Goal: Task Accomplishment & Management: Use online tool/utility

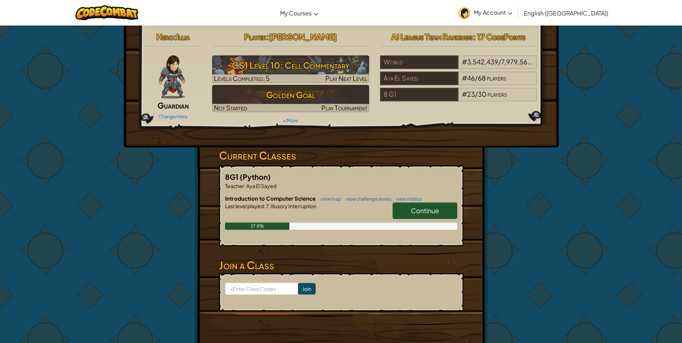
click at [438, 206] on span "Continue" at bounding box center [425, 210] width 28 height 8
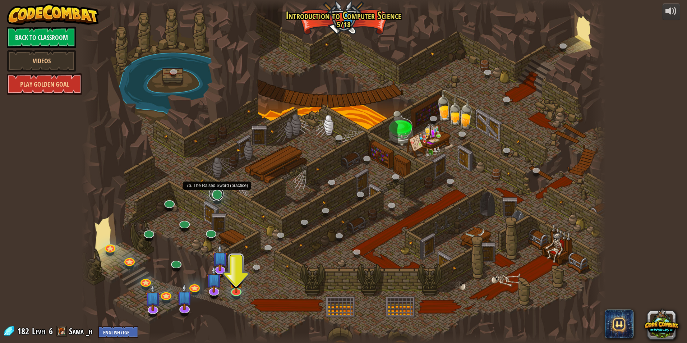
click at [219, 199] on link at bounding box center [216, 193] width 14 height 14
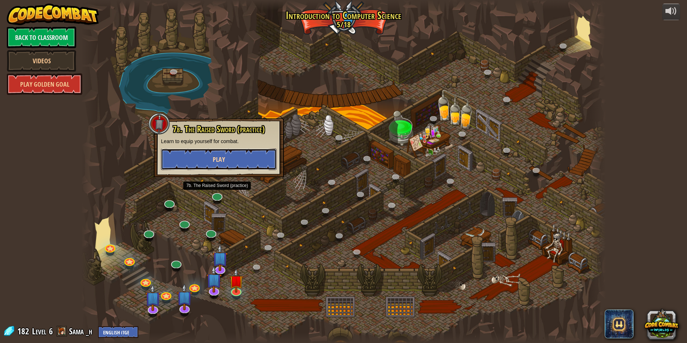
click at [215, 157] on span "Play" at bounding box center [219, 159] width 12 height 9
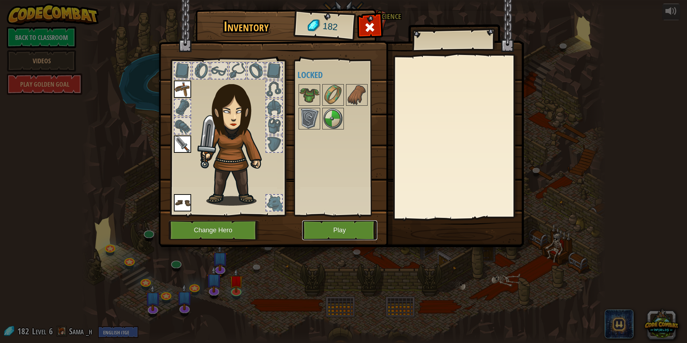
click at [348, 239] on button "Play" at bounding box center [339, 230] width 75 height 20
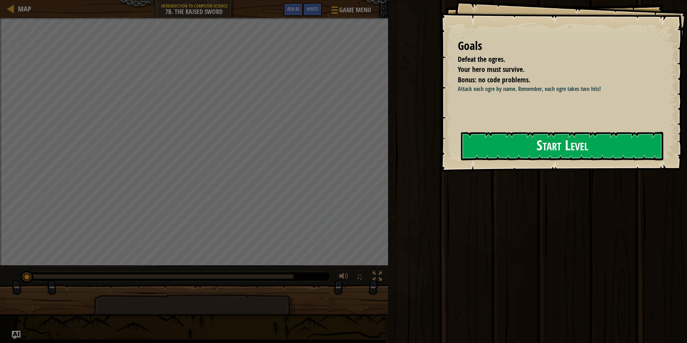
click at [596, 148] on button "Start Level" at bounding box center [562, 146] width 202 height 28
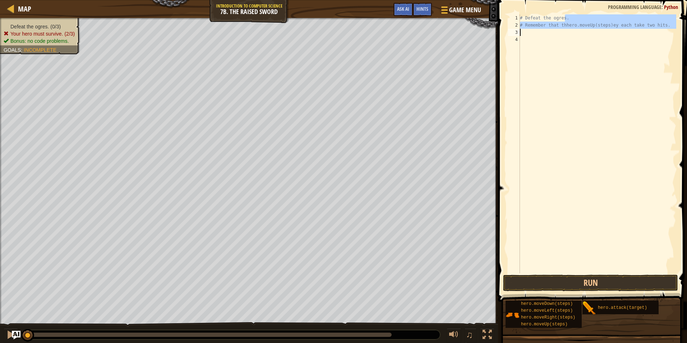
drag, startPoint x: 594, startPoint y: 21, endPoint x: 591, endPoint y: 30, distance: 9.4
click at [594, 30] on div "# Defeat the ogres. # Remember that thhero.moveUp(steps)ey each take two hits." at bounding box center [597, 150] width 158 height 273
click at [591, 24] on div "# Defeat the ogres. # Remember that thhero.moveUp(steps)ey each take two hits." at bounding box center [597, 143] width 158 height 259
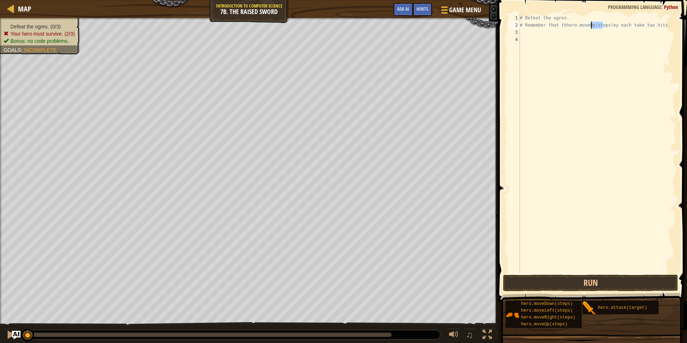
drag, startPoint x: 591, startPoint y: 24, endPoint x: 582, endPoint y: 31, distance: 10.8
click at [588, 31] on div "# Defeat the ogres. # Remember that thhero.moveUp(steps)ey each take two hits." at bounding box center [597, 150] width 158 height 273
type textarea "# Remember that thhero.moveUp(steps)ey each take two hits."
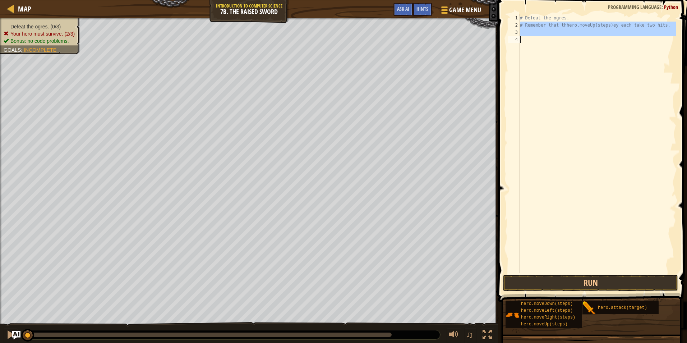
drag, startPoint x: 515, startPoint y: 23, endPoint x: 596, endPoint y: 70, distance: 94.7
click at [681, 177] on div "# Remember that thhero.moveUp(steps)ey each take two hits. 1 2 3 4 # Defeat the…" at bounding box center [591, 165] width 191 height 323
